Goal: Task Accomplishment & Management: Manage account settings

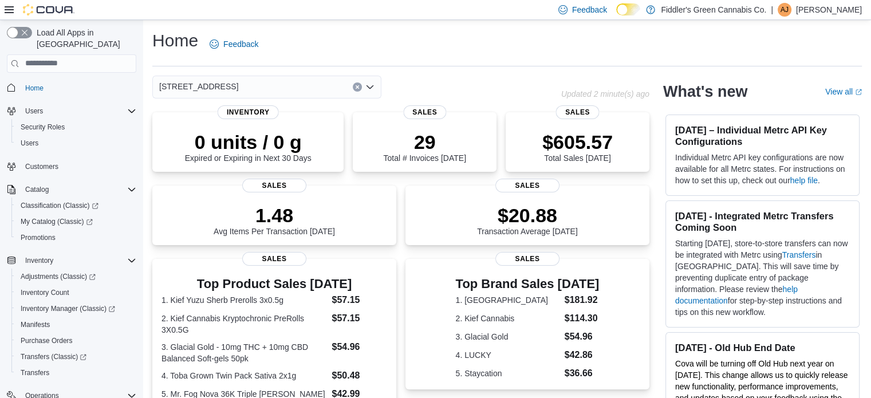
click at [825, 9] on p "[PERSON_NAME]" at bounding box center [829, 10] width 66 height 14
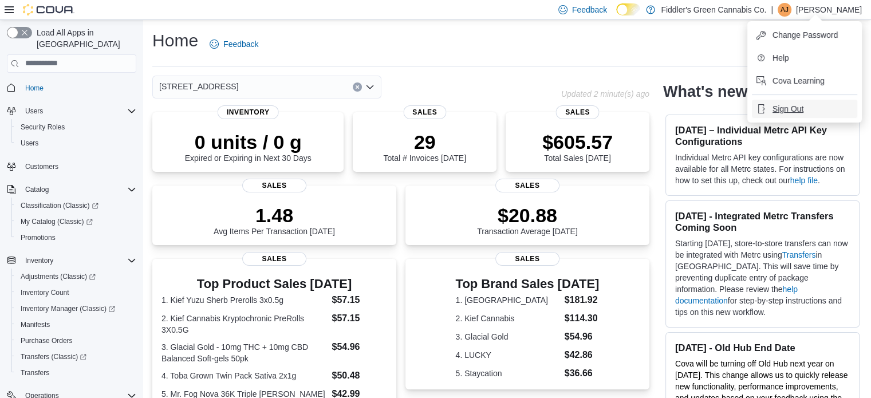
click at [781, 107] on span "Sign Out" at bounding box center [787, 108] width 31 height 11
